Goal: Information Seeking & Learning: Check status

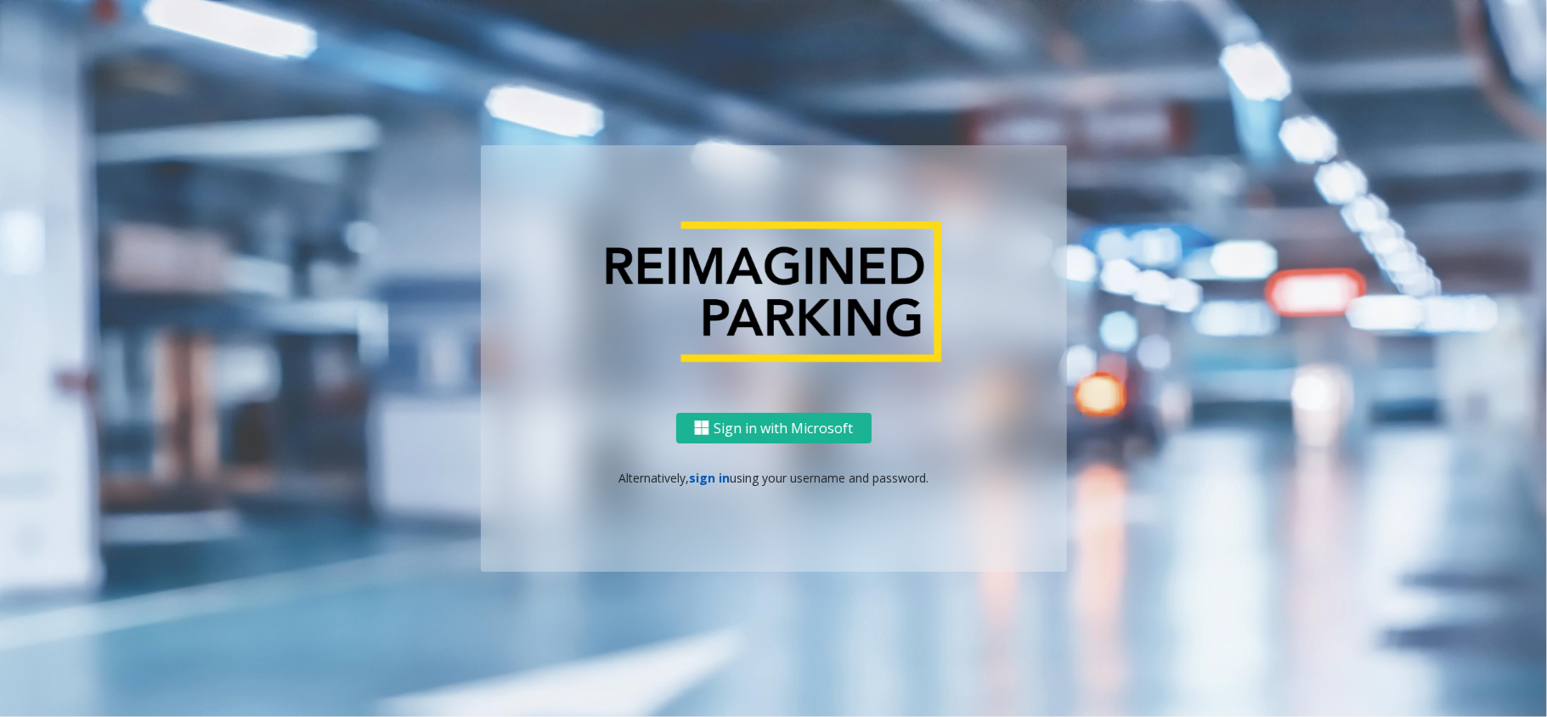
click at [717, 470] on link "sign in" at bounding box center [709, 478] width 41 height 16
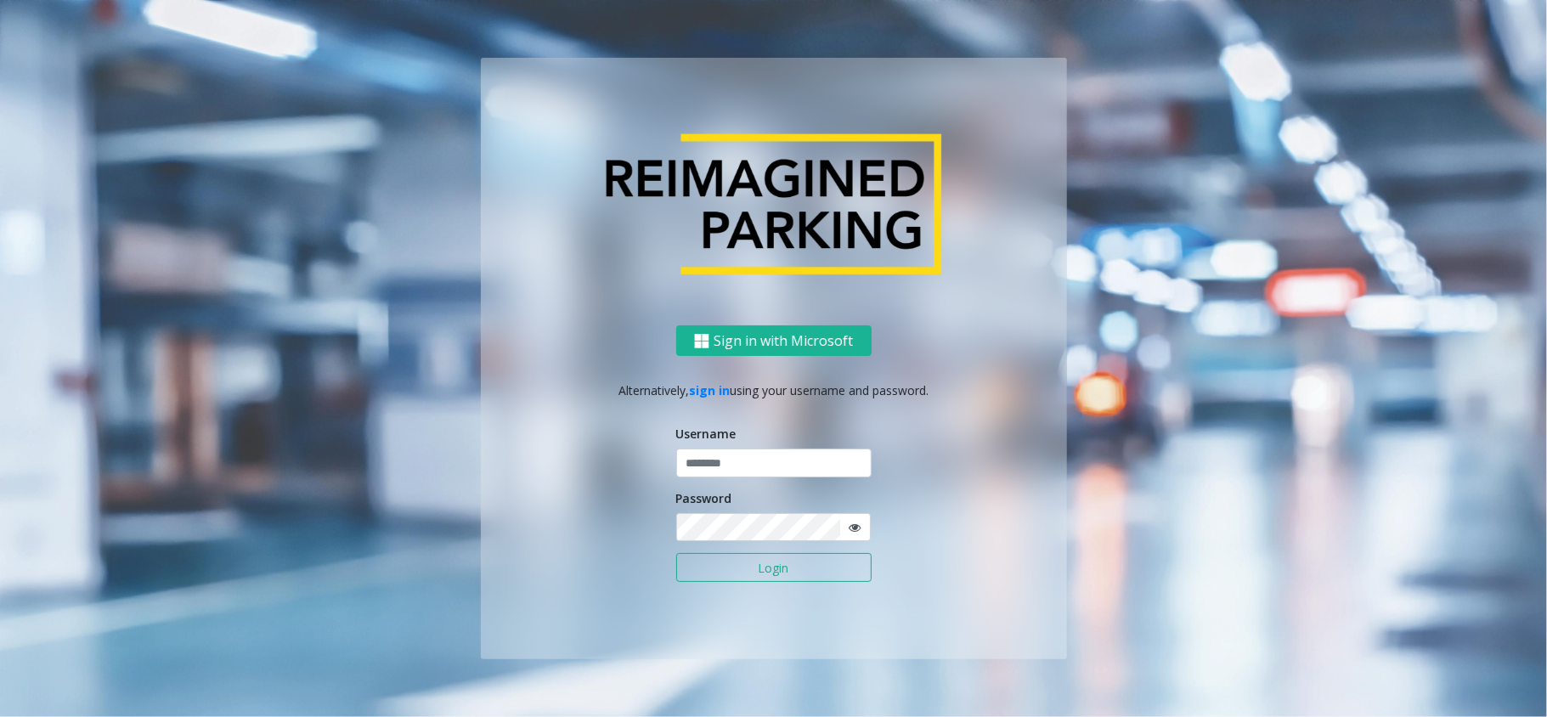
click at [772, 388] on p "Alternatively, sign in using your username and password." at bounding box center [774, 390] width 552 height 18
click at [762, 460] on input "text" at bounding box center [773, 463] width 195 height 29
type input "*****"
click at [676, 553] on button "Login" at bounding box center [773, 567] width 195 height 29
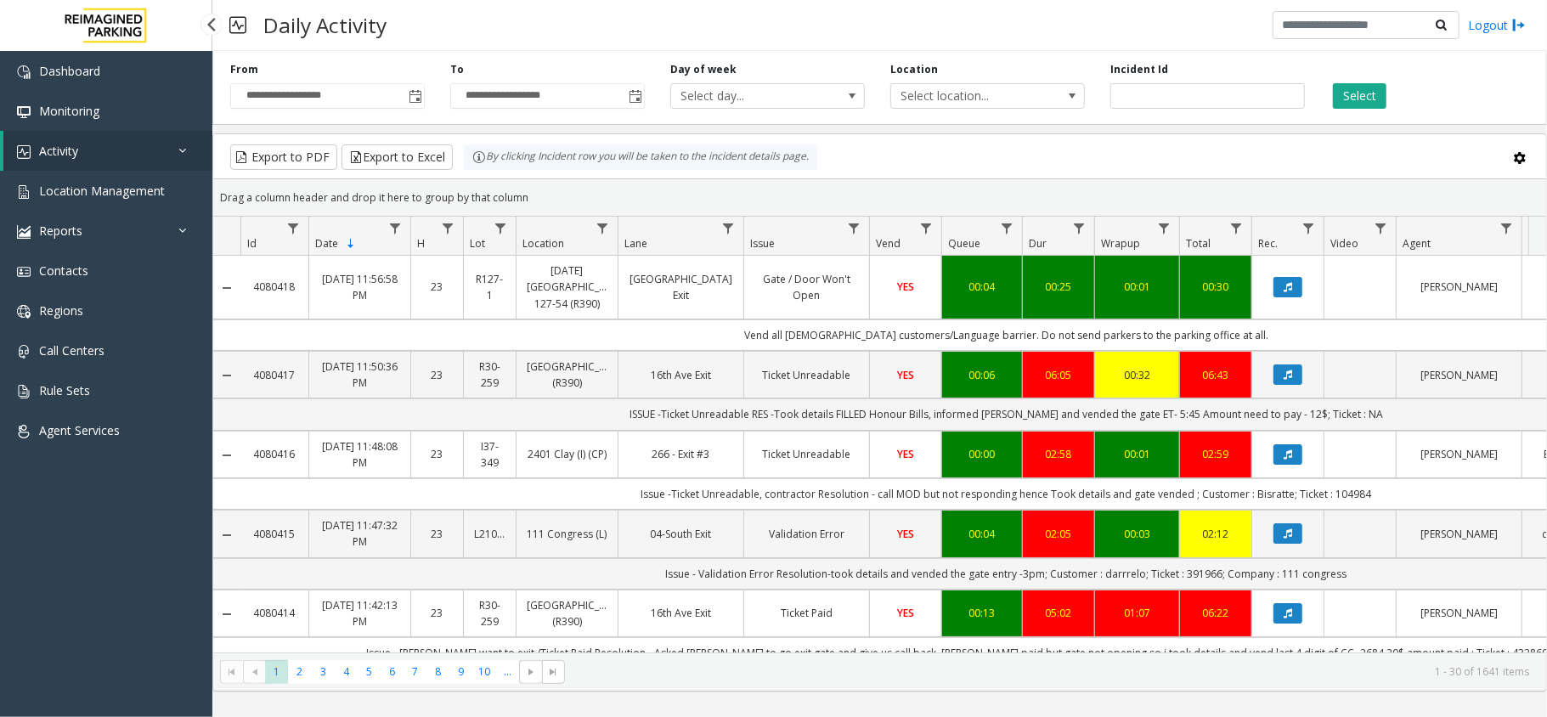
click at [86, 157] on link "Activity" at bounding box center [107, 151] width 209 height 40
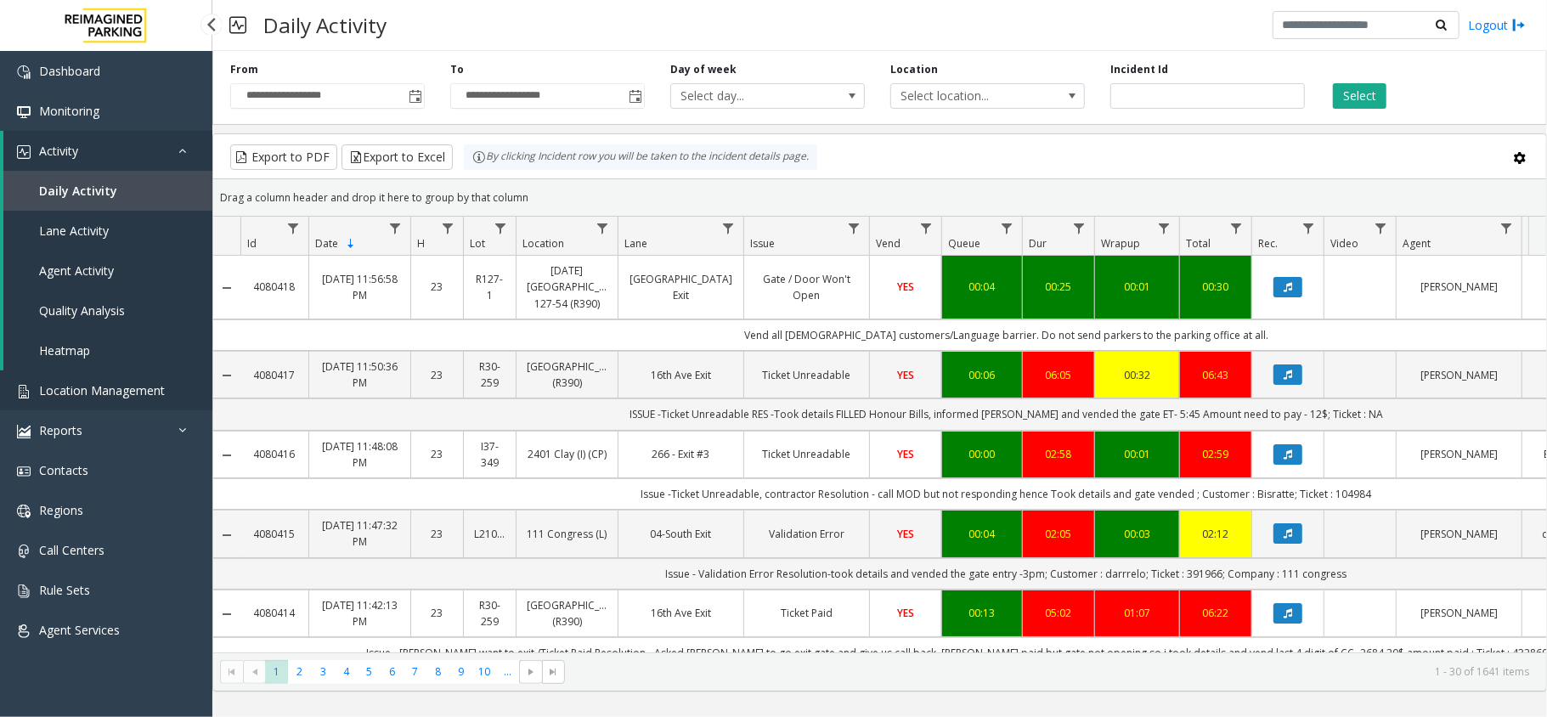
click at [112, 371] on link "Location Management" at bounding box center [106, 390] width 212 height 40
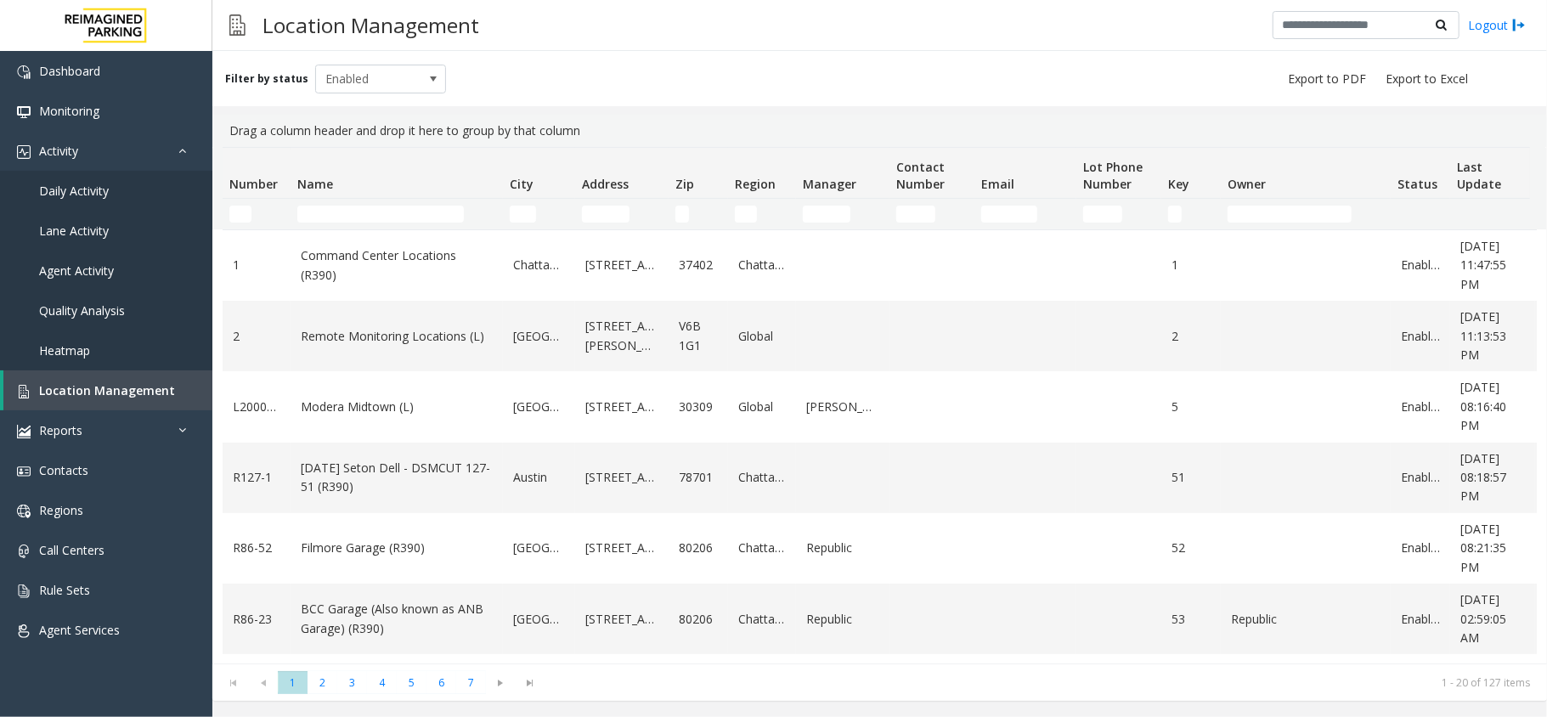
click at [360, 229] on app-root "Dashboard Monitoring Activity Daily Activity Lane Activity Agent Activity Quali…" at bounding box center [773, 358] width 1547 height 717
click at [364, 211] on input "Name Filter" at bounding box center [380, 214] width 167 height 17
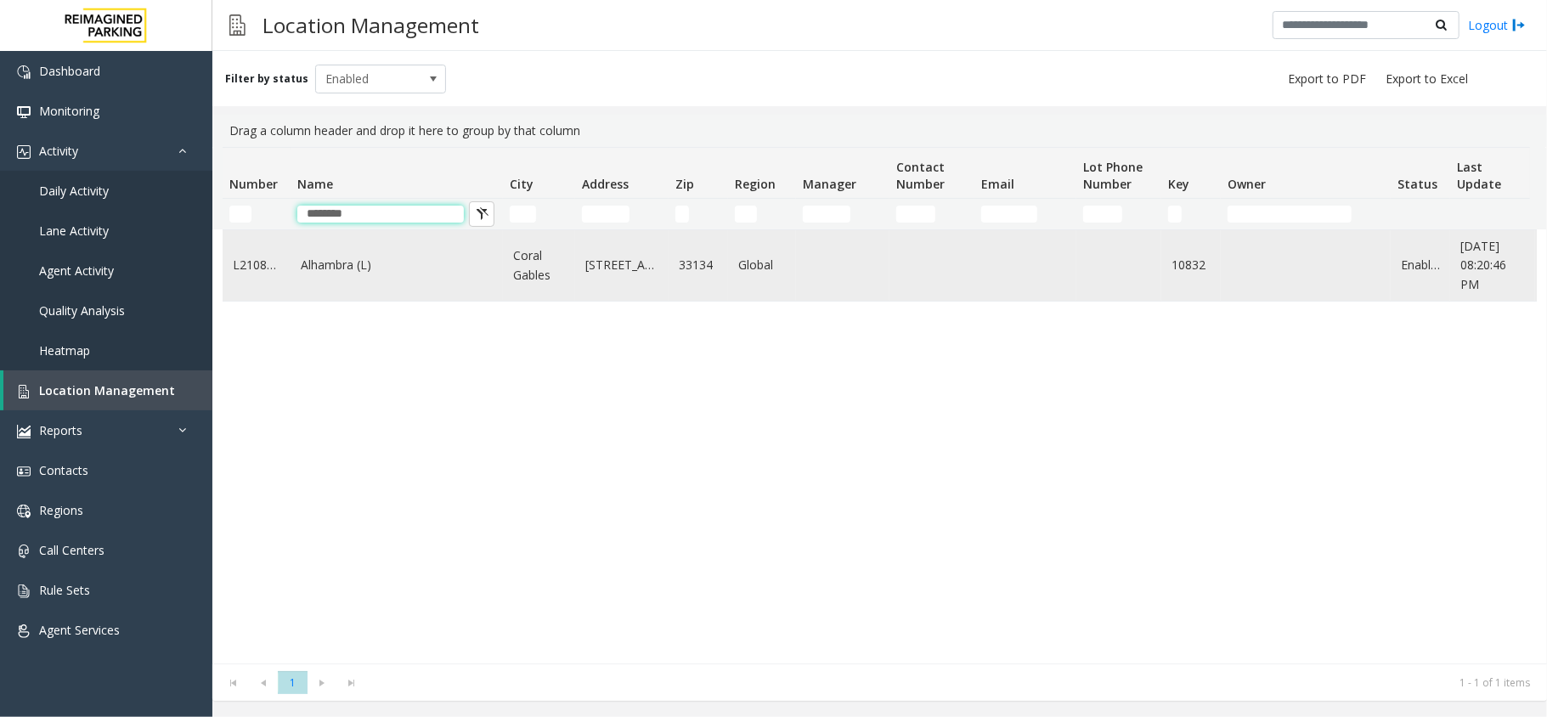
type input "********"
click at [335, 268] on link "Alhambra (L)" at bounding box center [397, 265] width 192 height 19
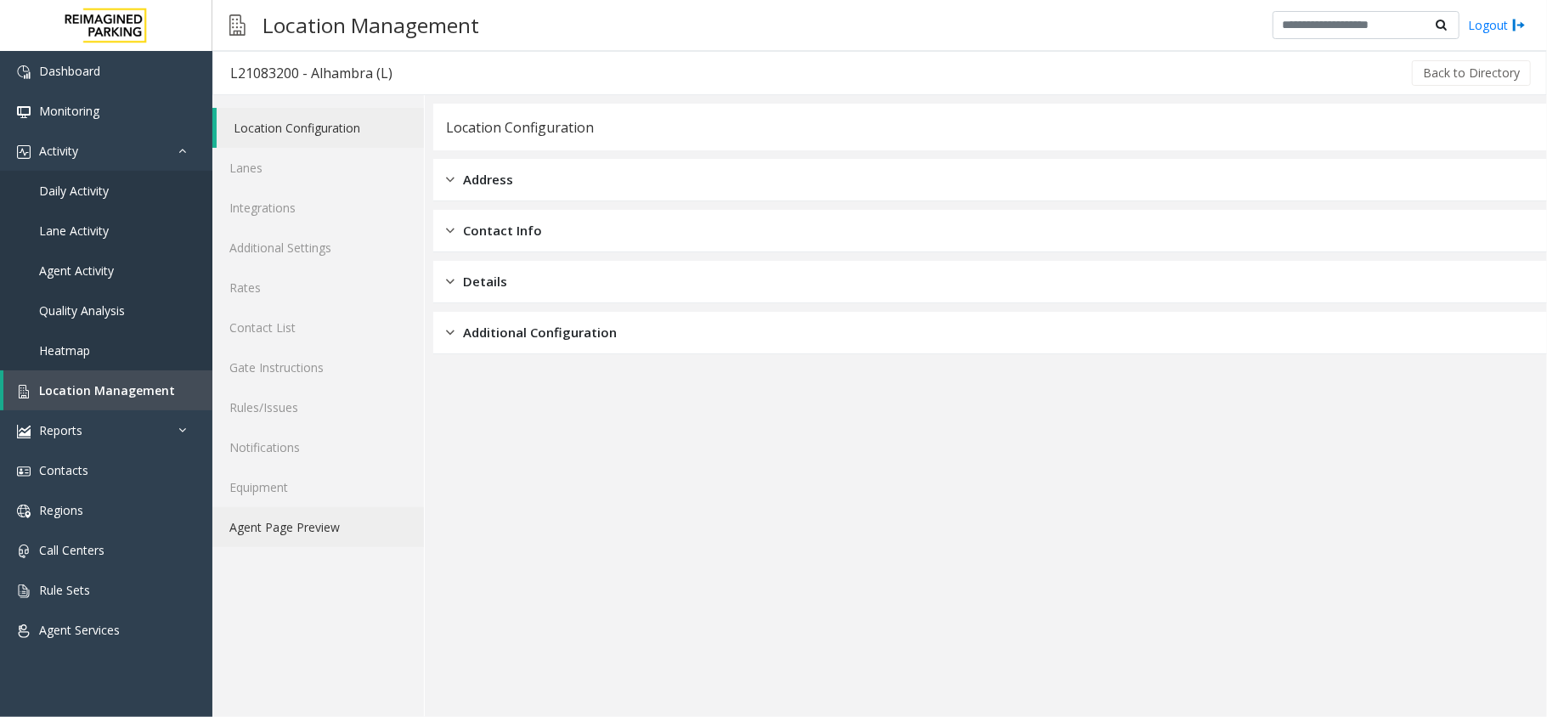
click at [306, 514] on link "Agent Page Preview" at bounding box center [318, 527] width 212 height 40
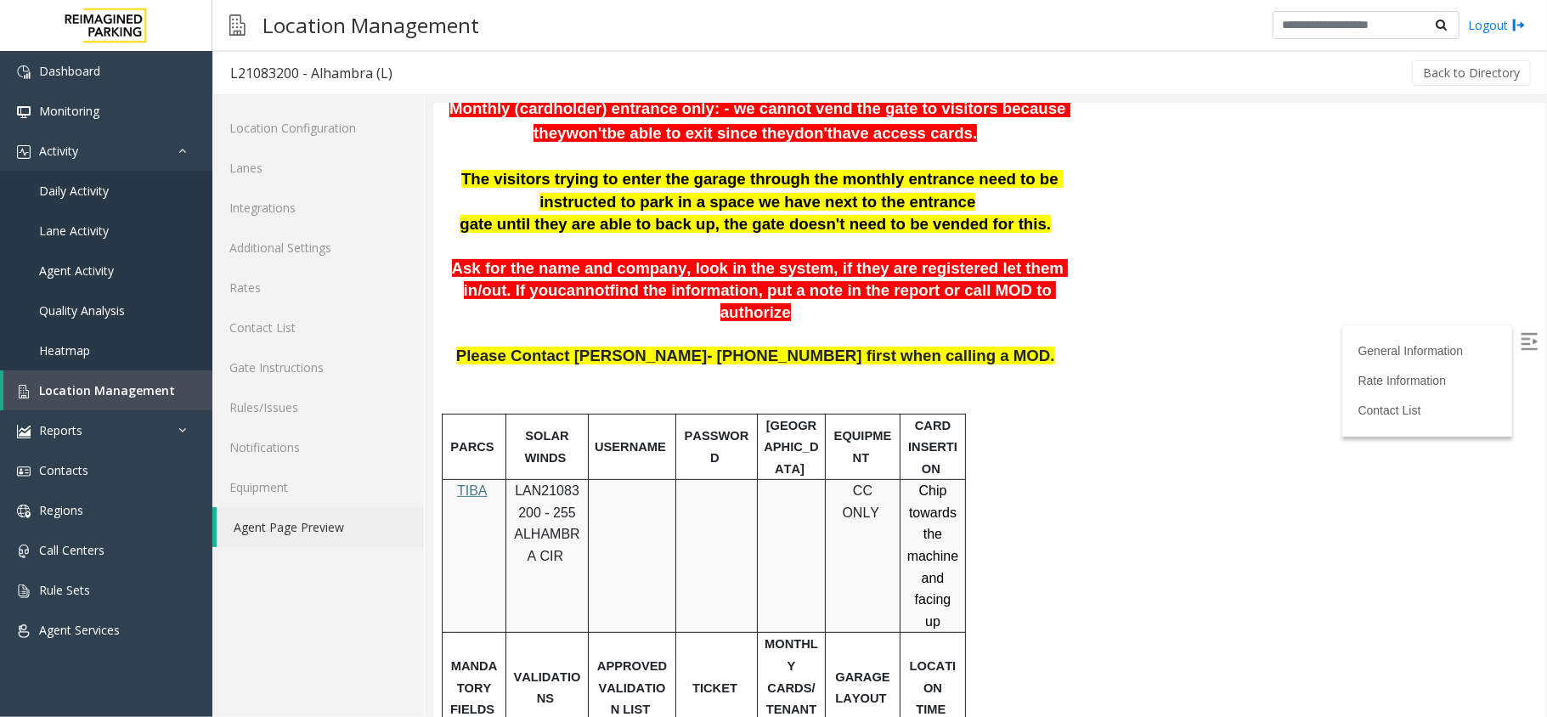
scroll to position [240, 0]
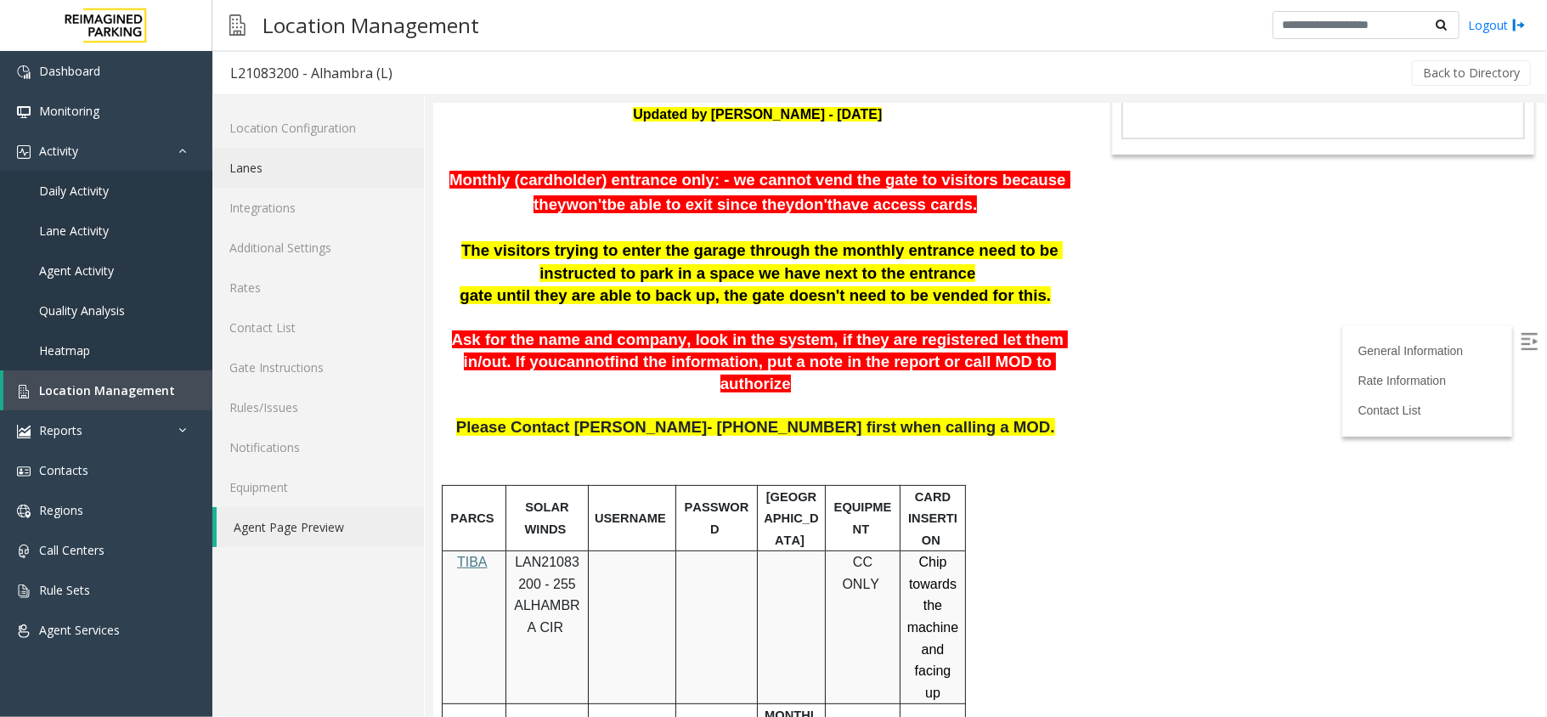
click at [317, 161] on link "Lanes" at bounding box center [318, 168] width 212 height 40
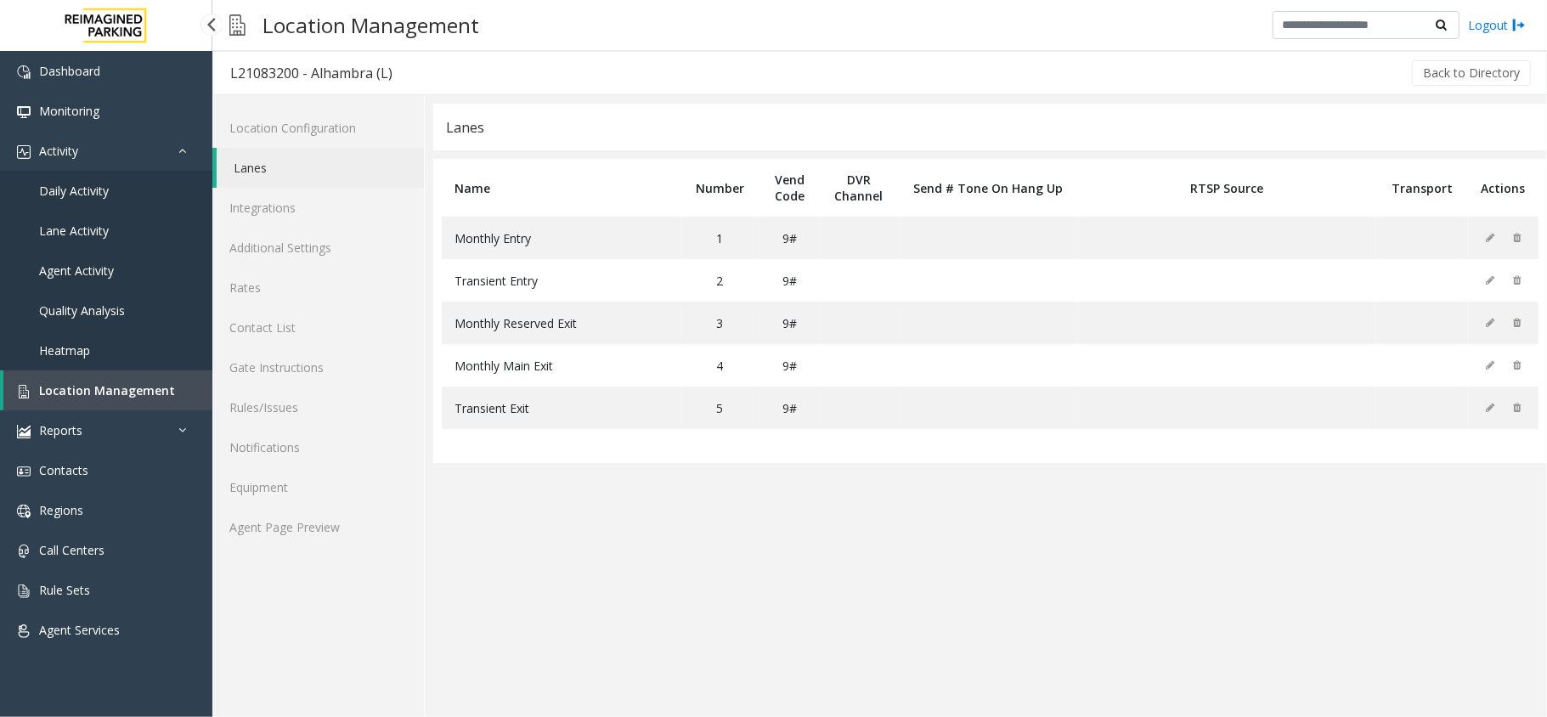
click at [129, 180] on link "Daily Activity" at bounding box center [106, 191] width 212 height 40
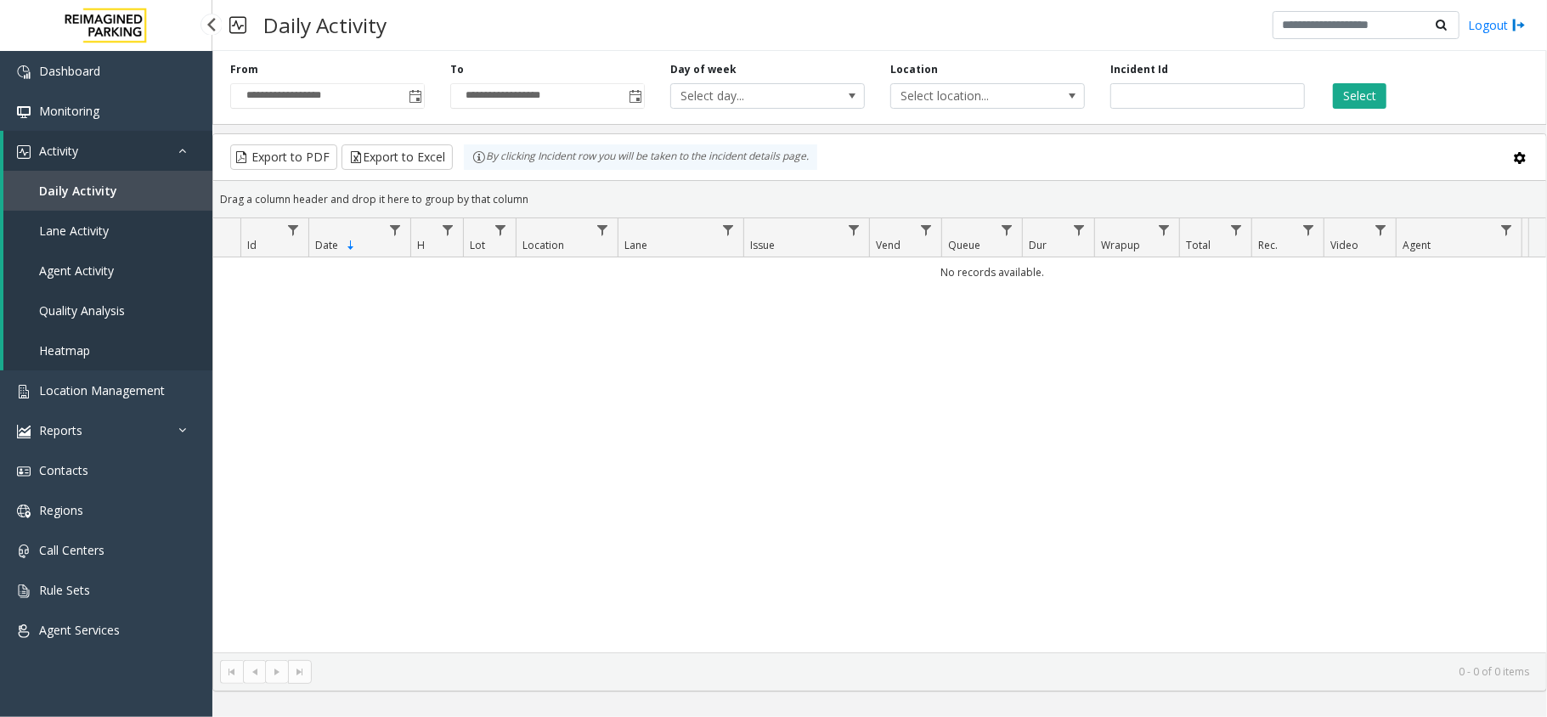
click at [153, 144] on link "Activity" at bounding box center [107, 151] width 209 height 40
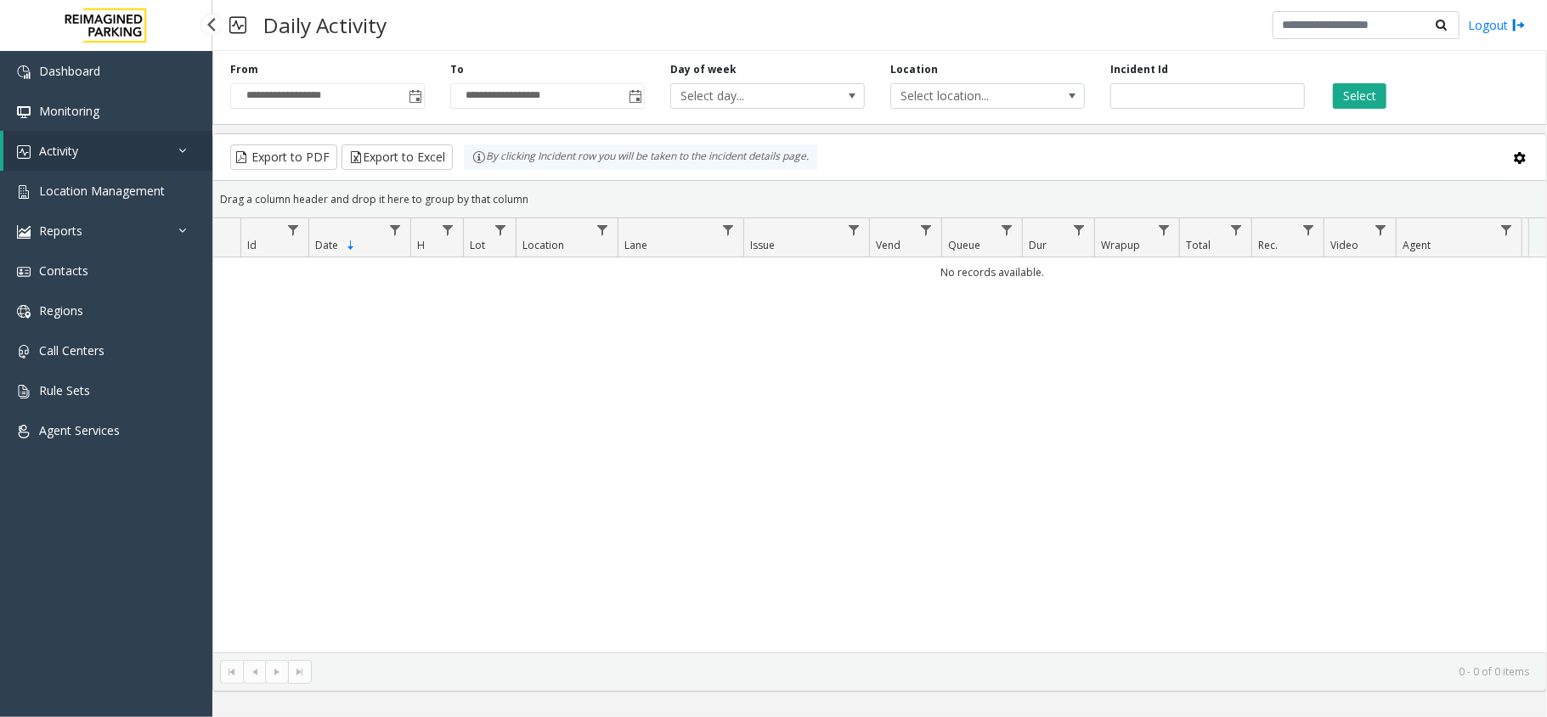
click at [93, 150] on link "Activity" at bounding box center [107, 151] width 209 height 40
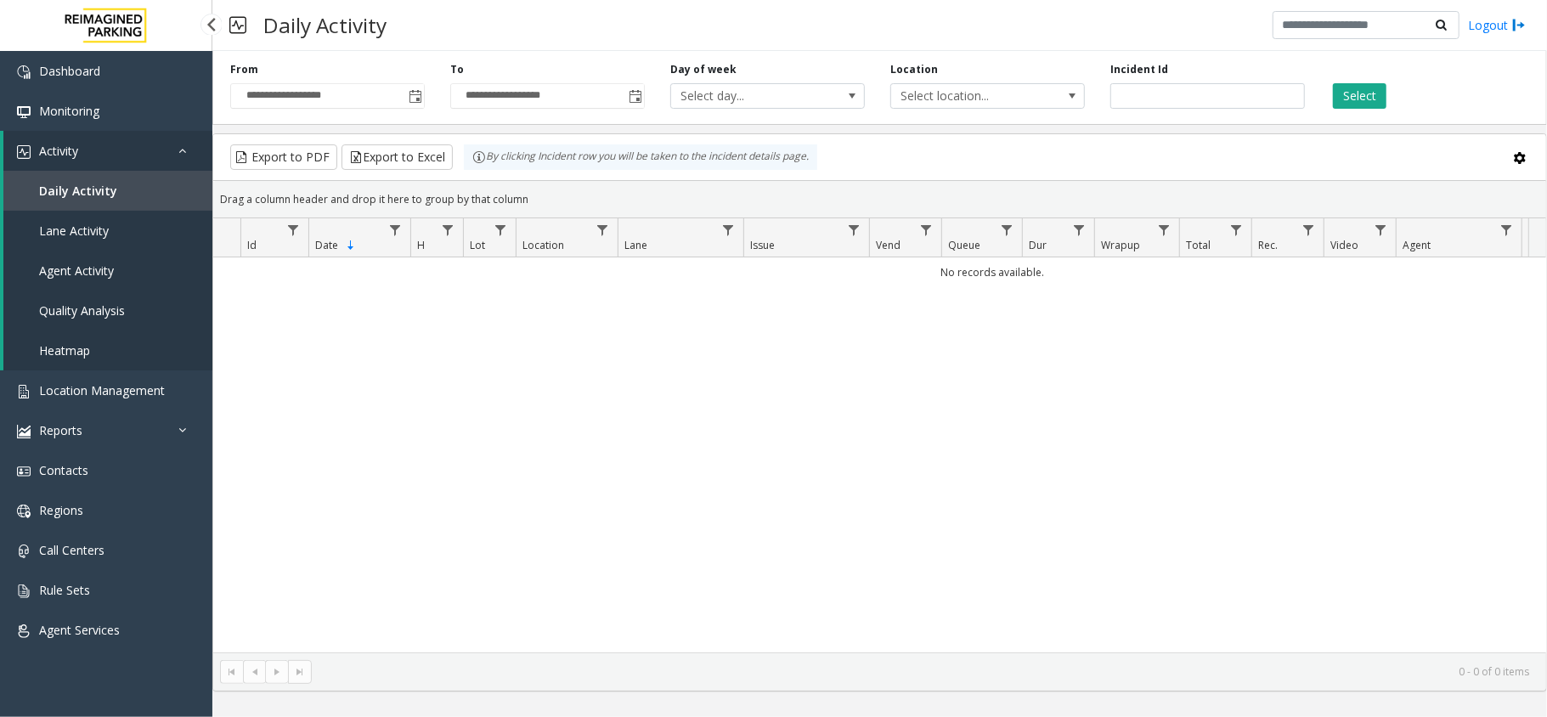
click at [86, 184] on span "Daily Activity" at bounding box center [78, 191] width 78 height 16
click at [413, 93] on span "Toggle popup" at bounding box center [416, 97] width 14 height 14
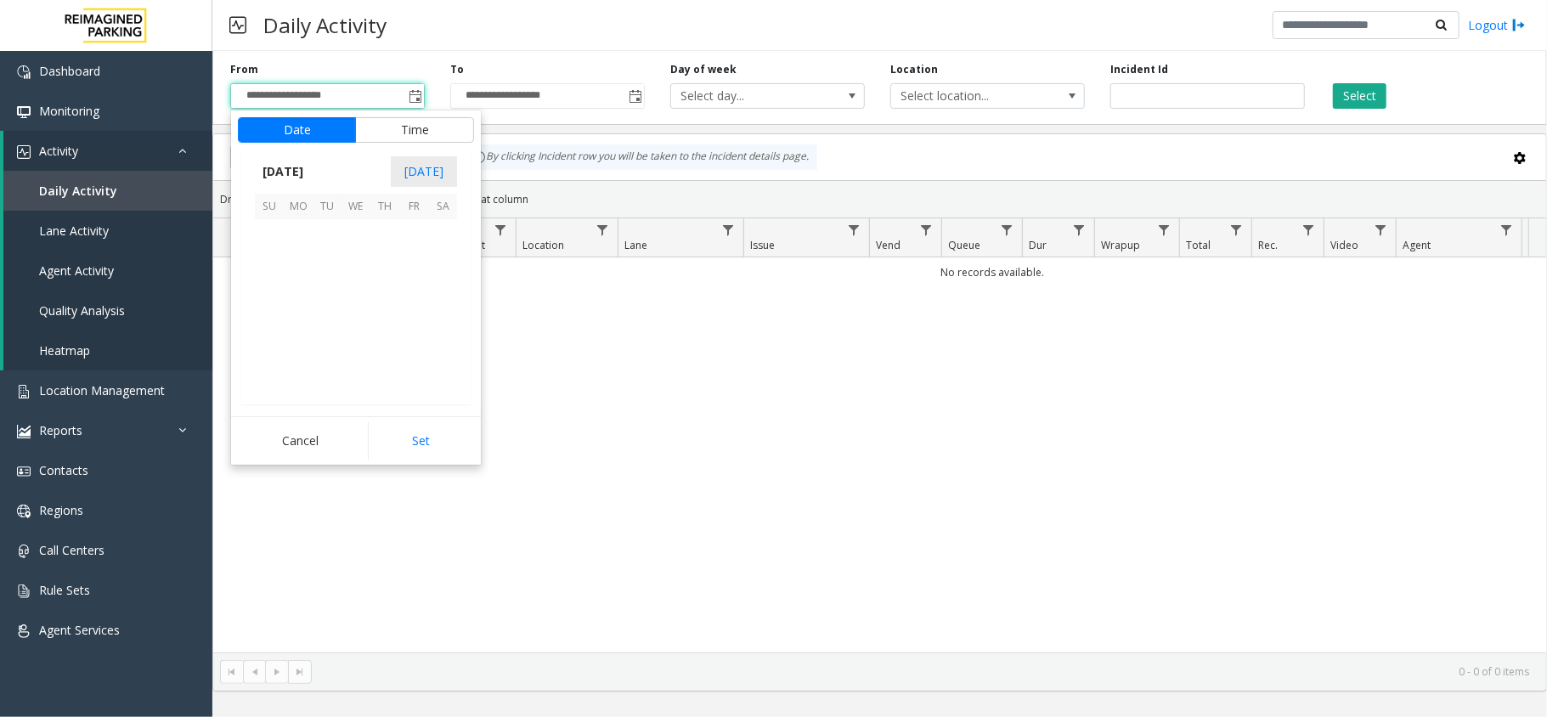
scroll to position [304911, 0]
click at [440, 283] on span "20" at bounding box center [442, 291] width 29 height 29
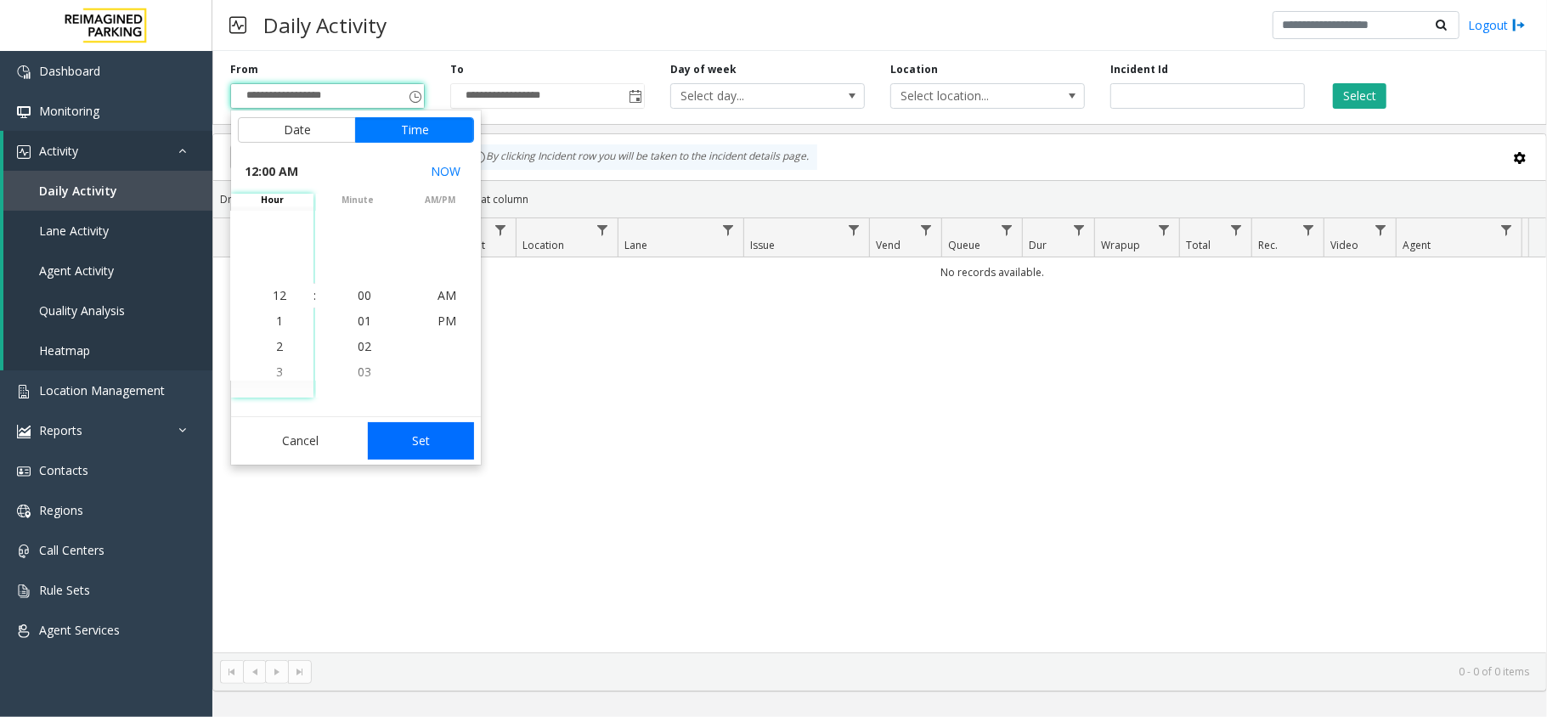
click at [438, 446] on button "Set" at bounding box center [421, 440] width 107 height 37
type input "**********"
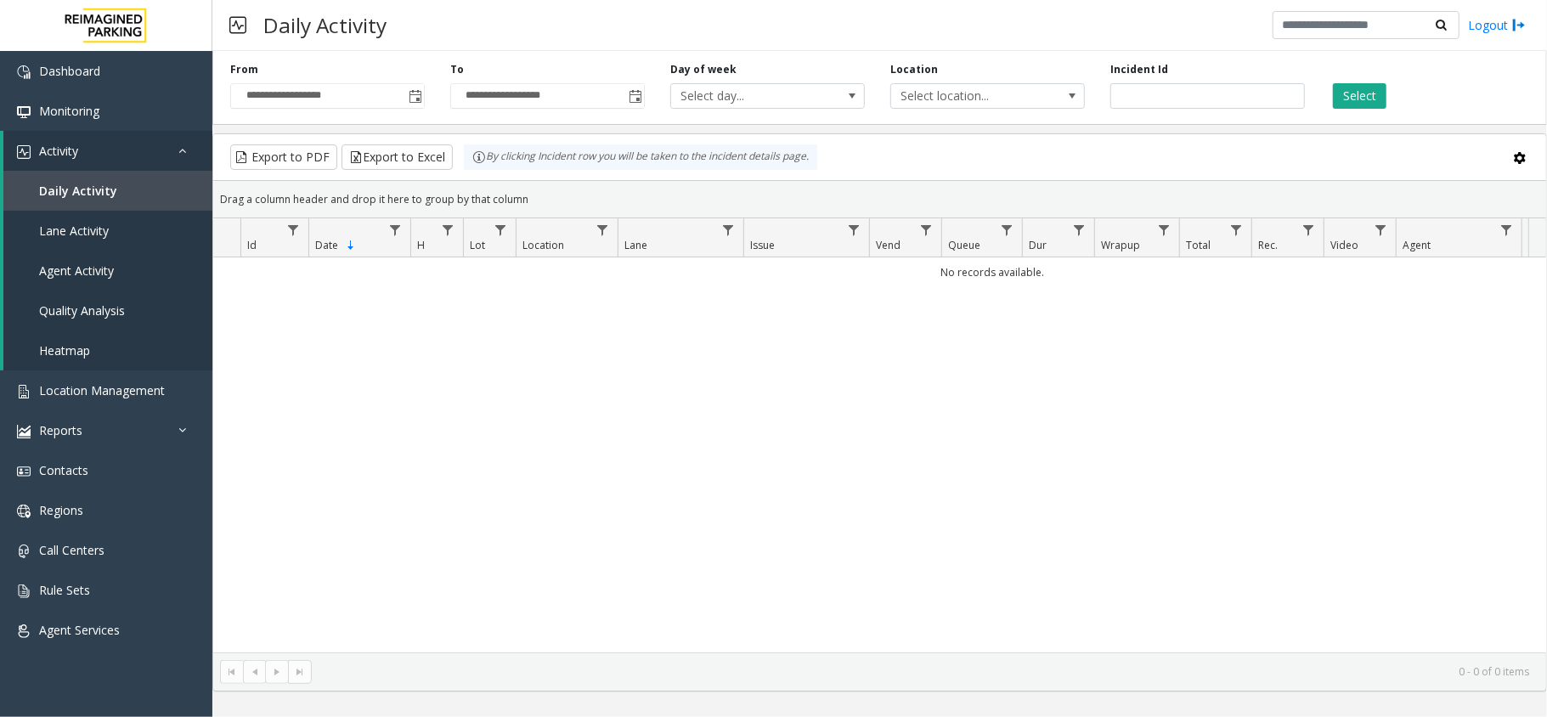
click at [1330, 93] on div "Select" at bounding box center [1428, 85] width 220 height 47
click at [1366, 92] on button "Select" at bounding box center [1360, 95] width 54 height 25
